Goal: Task Accomplishment & Management: Complete application form

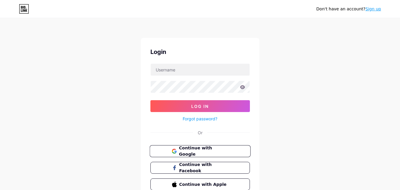
click at [219, 148] on span "Continue with Google" at bounding box center [203, 151] width 49 height 13
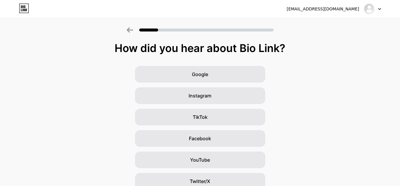
click at [381, 10] on div "[EMAIL_ADDRESS][DOMAIN_NAME] Logout" at bounding box center [200, 9] width 400 height 11
click at [379, 7] on div at bounding box center [372, 9] width 17 height 11
click at [373, 9] on img at bounding box center [369, 8] width 9 height 9
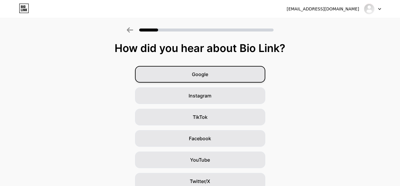
click at [204, 76] on span "Google" at bounding box center [200, 74] width 16 height 7
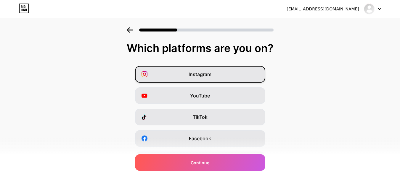
click at [204, 76] on span "Instagram" at bounding box center [200, 74] width 23 height 7
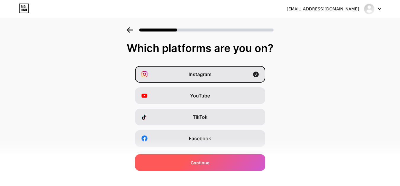
click at [216, 162] on div "Continue" at bounding box center [200, 162] width 130 height 17
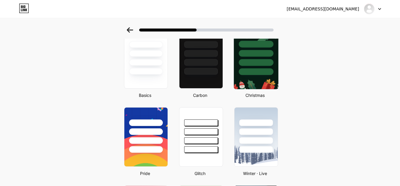
scroll to position [162, 0]
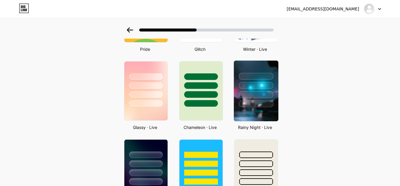
click at [255, 95] on div at bounding box center [256, 94] width 35 height 7
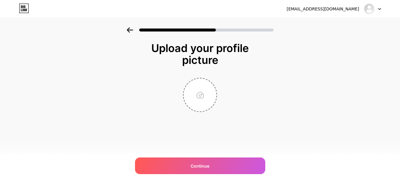
scroll to position [0, 0]
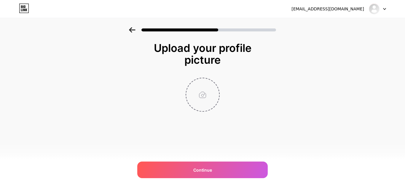
click at [206, 97] on input "file" at bounding box center [202, 94] width 33 height 33
type input "C:\fakepath\525891295_122207973158105569_3735752469625496403_n.jpg"
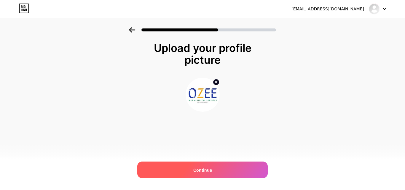
click at [223, 169] on div "Continue" at bounding box center [202, 170] width 130 height 17
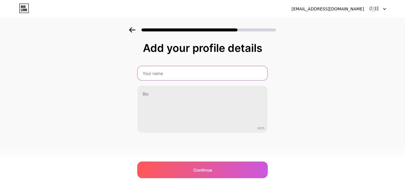
click at [165, 72] on input "text" at bounding box center [203, 73] width 130 height 14
type input "[PERSON_NAME] web and digital"
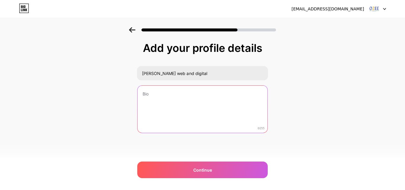
click at [156, 88] on textarea at bounding box center [203, 110] width 130 height 48
paste textarea "At [PERSON_NAME] Web & Digital, we transform your business with innovative digi…"
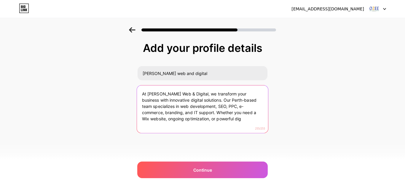
drag, startPoint x: 182, startPoint y: 119, endPoint x: 225, endPoint y: 119, distance: 42.4
click at [225, 119] on textarea "At [PERSON_NAME] Web & Digital, we transform your business with innovative digi…" at bounding box center [202, 109] width 131 height 48
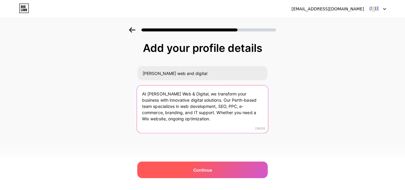
type textarea "At [PERSON_NAME] Web & Digital, we transform your business with innovative digi…"
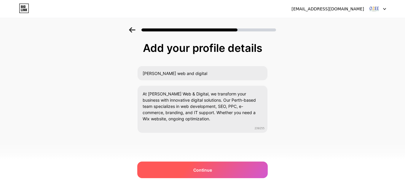
click at [211, 170] on span "Continue" at bounding box center [202, 170] width 19 height 6
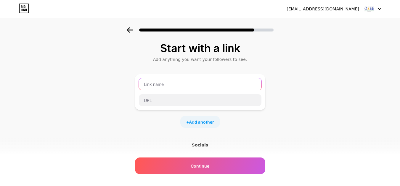
click at [175, 84] on input "text" at bounding box center [200, 84] width 123 height 12
paste input "ozeewebanddigita"
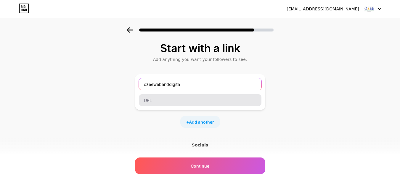
type input "ozeewebanddigita"
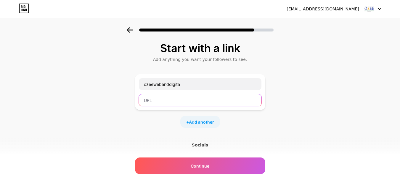
click at [210, 99] on input "text" at bounding box center [200, 100] width 123 height 12
click at [208, 101] on input "text" at bounding box center [200, 100] width 123 height 12
paste input "https://ozeeweb.com.au/"
type input "https://ozeeweb.com.au/"
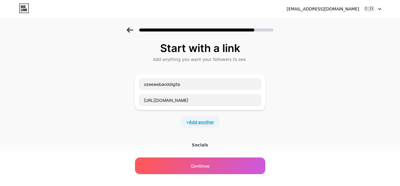
click at [206, 122] on span "Add another" at bounding box center [201, 122] width 25 height 6
click at [166, 123] on input "text" at bounding box center [200, 125] width 123 height 12
click at [188, 143] on input "text" at bounding box center [200, 141] width 123 height 12
paste input "https://web.facebook.com/ozeeweb.and.digital/?_rdc=1&_rdr#"
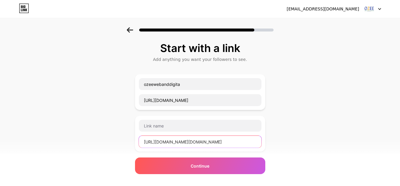
scroll to position [0, 9]
drag, startPoint x: 161, startPoint y: 141, endPoint x: 178, endPoint y: 143, distance: 17.3
click at [178, 143] on input "https://web.facebook.com/ozeeweb.and.digital/?_rdc=1&_rdr#" at bounding box center [200, 141] width 123 height 12
type input "https://web.facebook.com/ozeeweb.and.digital/?_rdc=1&_rdr#"
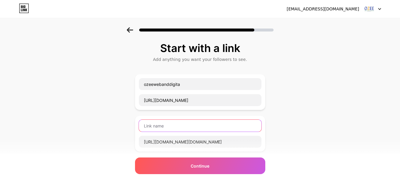
scroll to position [0, 0]
click at [191, 120] on input "text" at bounding box center [200, 125] width 123 height 12
paste input "facebook"
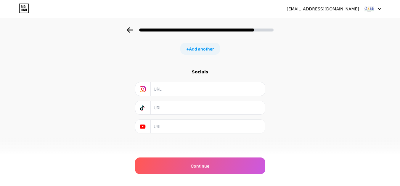
scroll to position [115, 0]
type input "facebook"
click at [170, 88] on input "text" at bounding box center [208, 87] width 108 height 13
paste input "https://www.instagram.com/ozee_web_and_digital/"
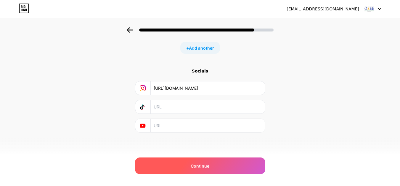
type input "https://www.instagram.com/ozee_web_and_digital/"
click at [198, 163] on span "Continue" at bounding box center [200, 165] width 19 height 6
click at [212, 168] on div "Continue" at bounding box center [200, 165] width 130 height 17
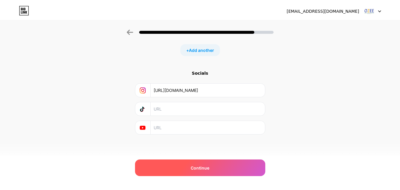
scroll to position [0, 0]
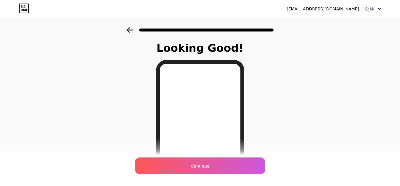
click at [212, 168] on div "Continue" at bounding box center [200, 165] width 130 height 17
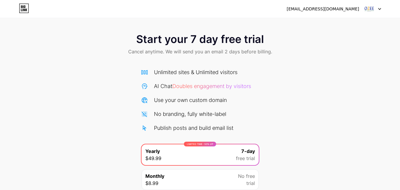
click at [380, 10] on icon at bounding box center [379, 9] width 3 height 2
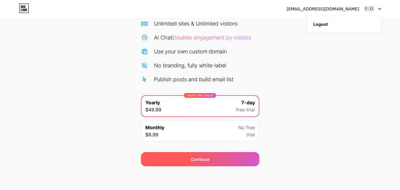
click at [209, 158] on div "Continue" at bounding box center [200, 159] width 19 height 6
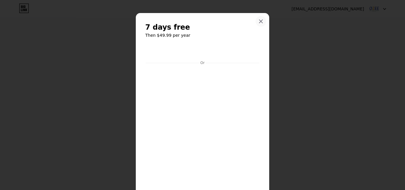
click at [258, 21] on icon at bounding box center [260, 21] width 5 height 5
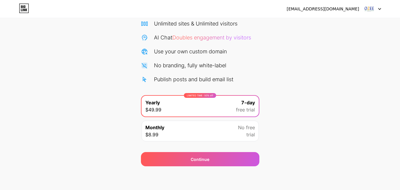
click at [379, 10] on icon at bounding box center [379, 9] width 3 height 2
click at [373, 8] on img at bounding box center [369, 8] width 11 height 11
click at [372, 8] on img at bounding box center [369, 8] width 11 height 11
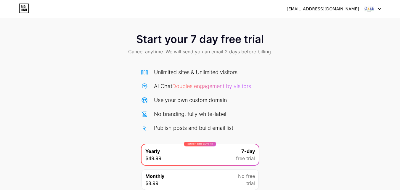
click at [380, 9] on icon at bounding box center [379, 9] width 3 height 2
click at [369, 7] on img at bounding box center [369, 8] width 11 height 11
click at [325, 24] on li "Logout" at bounding box center [344, 24] width 73 height 16
